Goal: Task Accomplishment & Management: Manage account settings

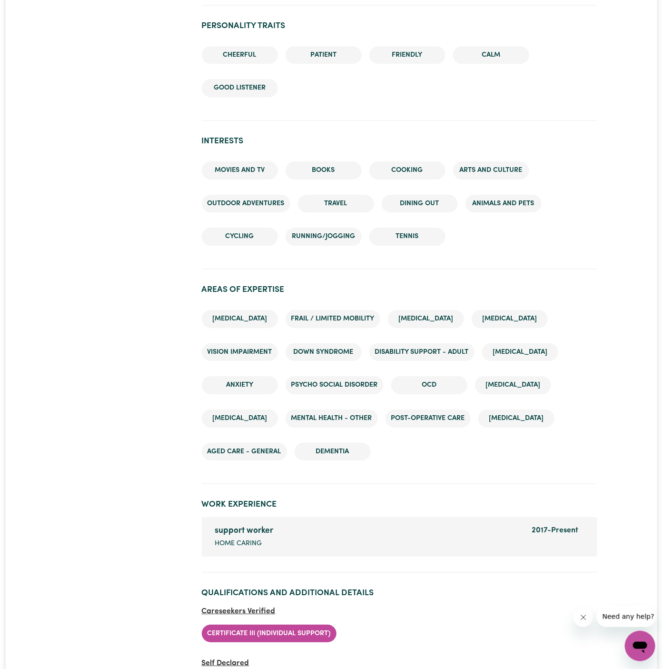
scroll to position [1126, 0]
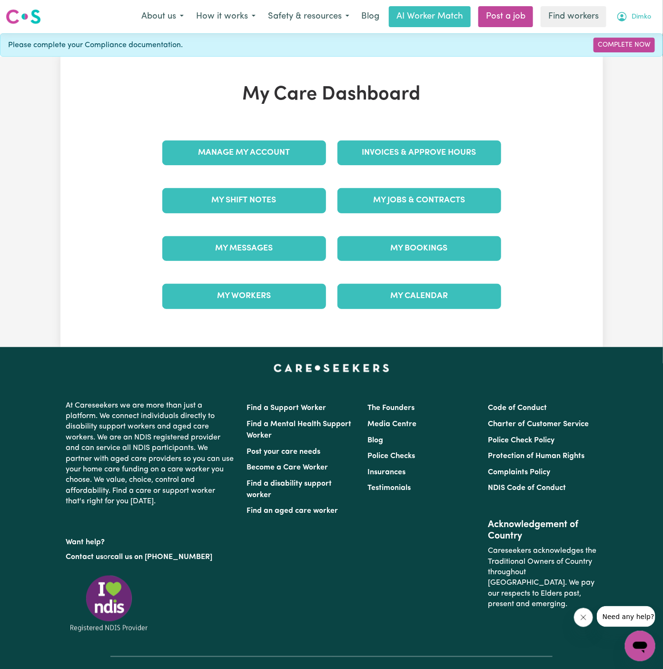
click at [642, 17] on span "Dimko" at bounding box center [641, 17] width 20 height 10
click at [622, 51] on link "Logout" at bounding box center [618, 55] width 75 height 18
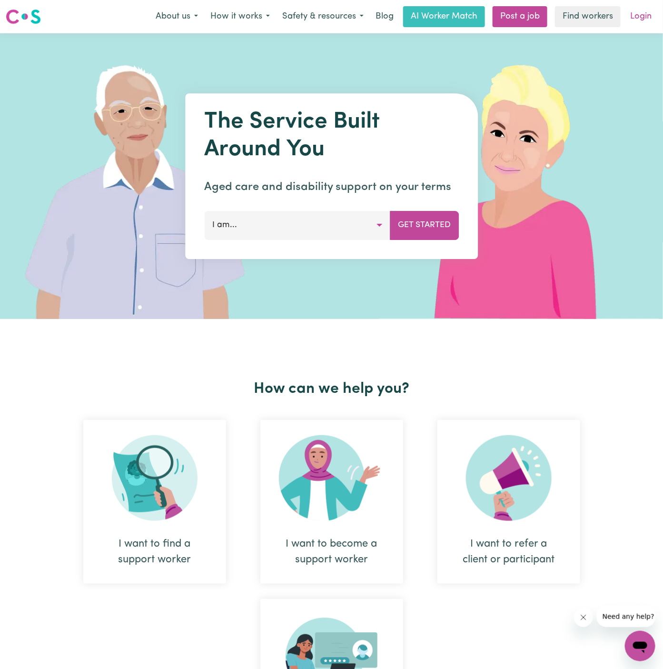
click at [632, 14] on link "Login" at bounding box center [640, 16] width 33 height 21
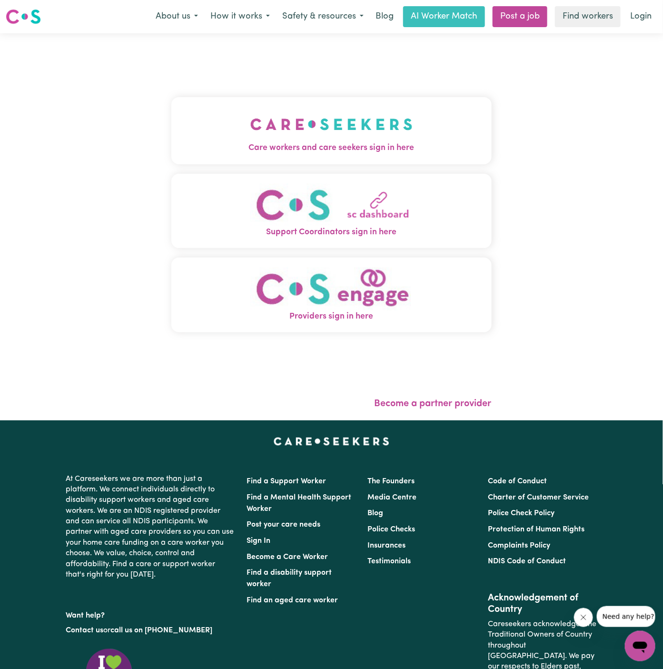
click at [357, 143] on span "Care workers and care seekers sign in here" at bounding box center [331, 148] width 320 height 12
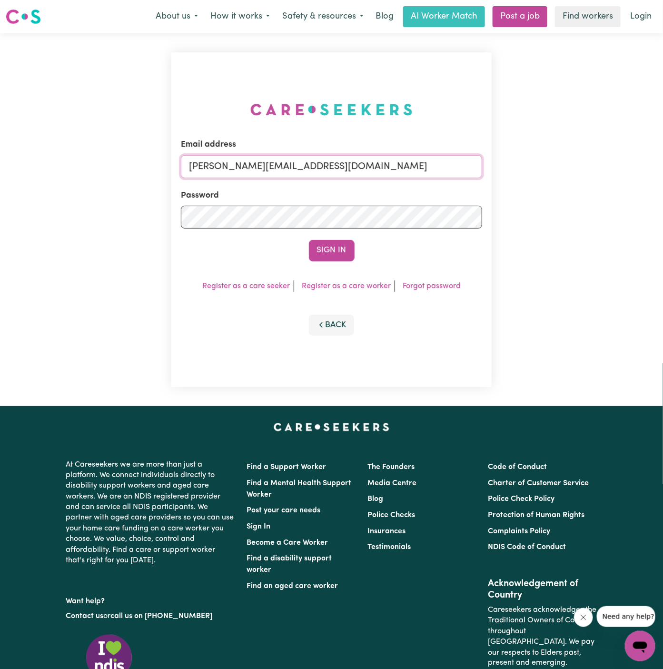
click at [363, 171] on input "[PERSON_NAME][EMAIL_ADDRESS][DOMAIN_NAME]" at bounding box center [331, 166] width 301 height 23
drag, startPoint x: 239, startPoint y: 172, endPoint x: 551, endPoint y: 193, distance: 312.4
click at [551, 193] on div "Email address [EMAIL_ADDRESS][DOMAIN_NAME] Password Sign In Register as a care …" at bounding box center [331, 219] width 663 height 373
click at [309, 240] on button "Sign In" at bounding box center [332, 250] width 46 height 21
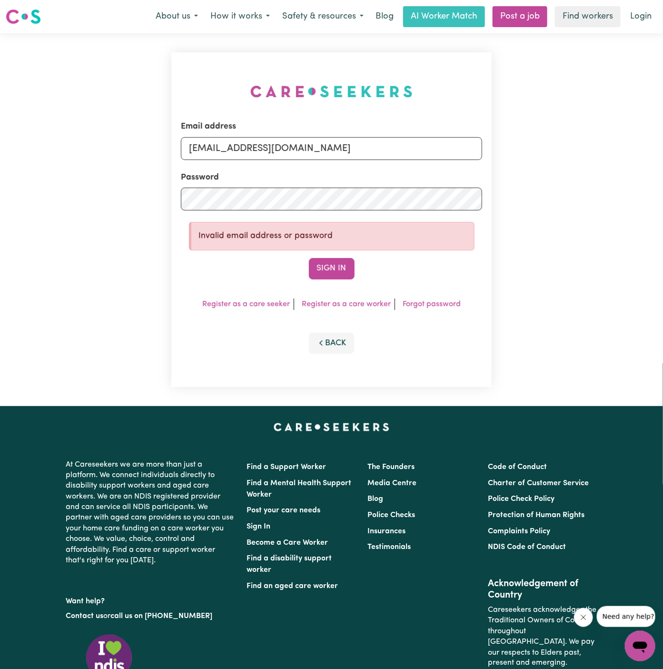
type input "[EMAIL_ADDRESS][DOMAIN_NAME]"
click at [309, 258] on button "Sign In" at bounding box center [332, 268] width 46 height 21
